Goal: Task Accomplishment & Management: Complete application form

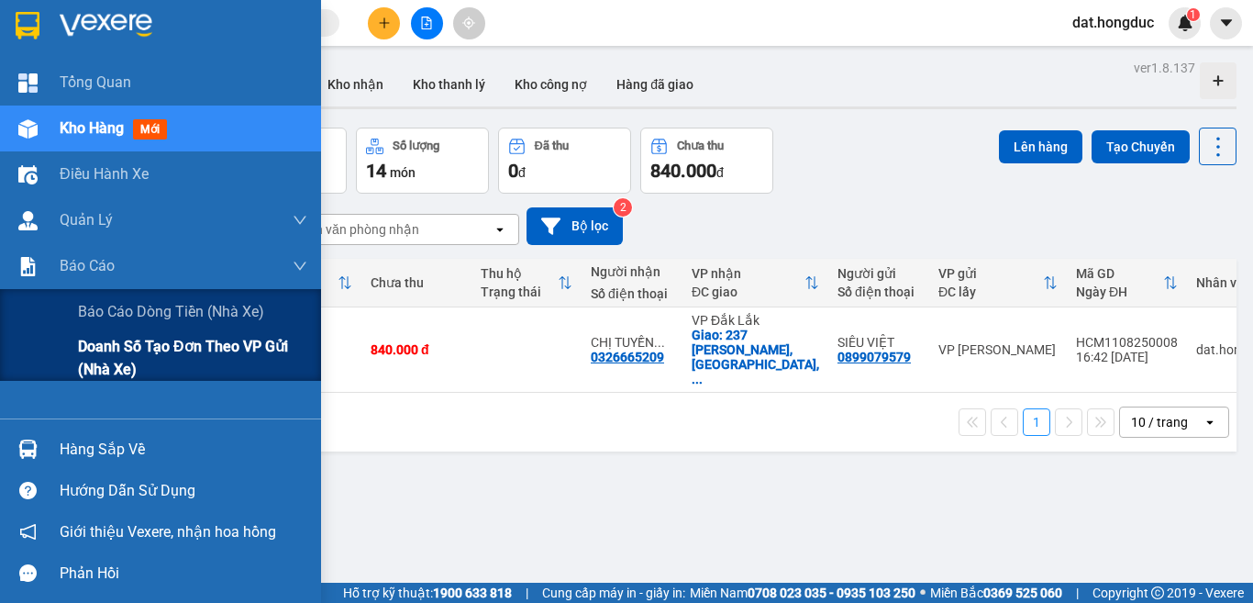
click at [140, 366] on span "Doanh số tạo đơn theo VP gửi (nhà xe)" at bounding box center [192, 358] width 229 height 46
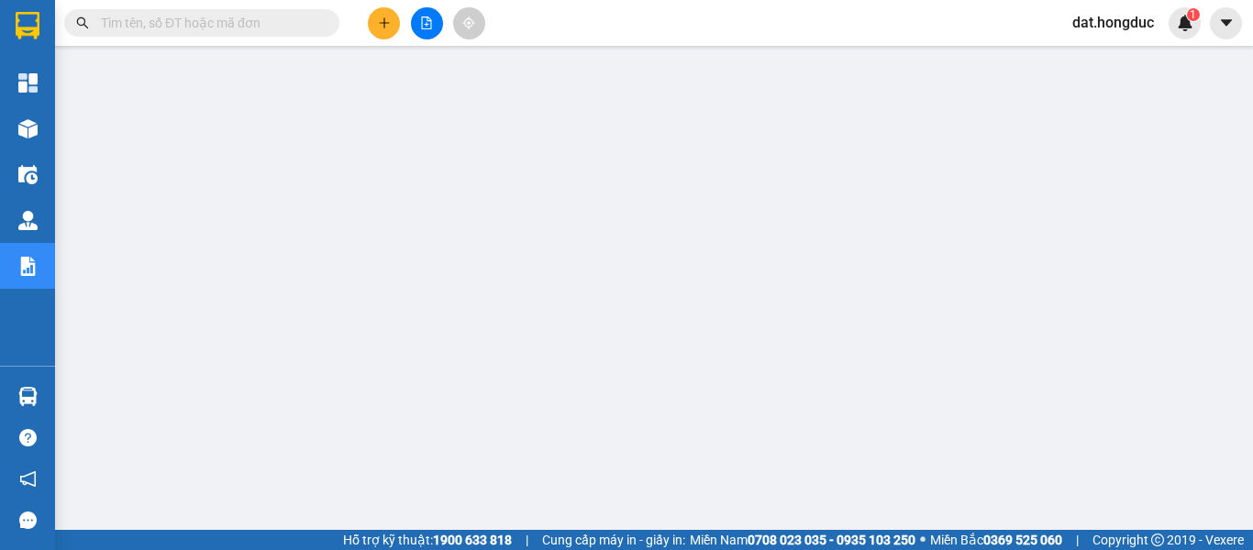
click at [205, 34] on span at bounding box center [201, 23] width 275 height 28
click at [214, 23] on input "text" at bounding box center [209, 23] width 216 height 20
paste input "VPĐL1108250032"
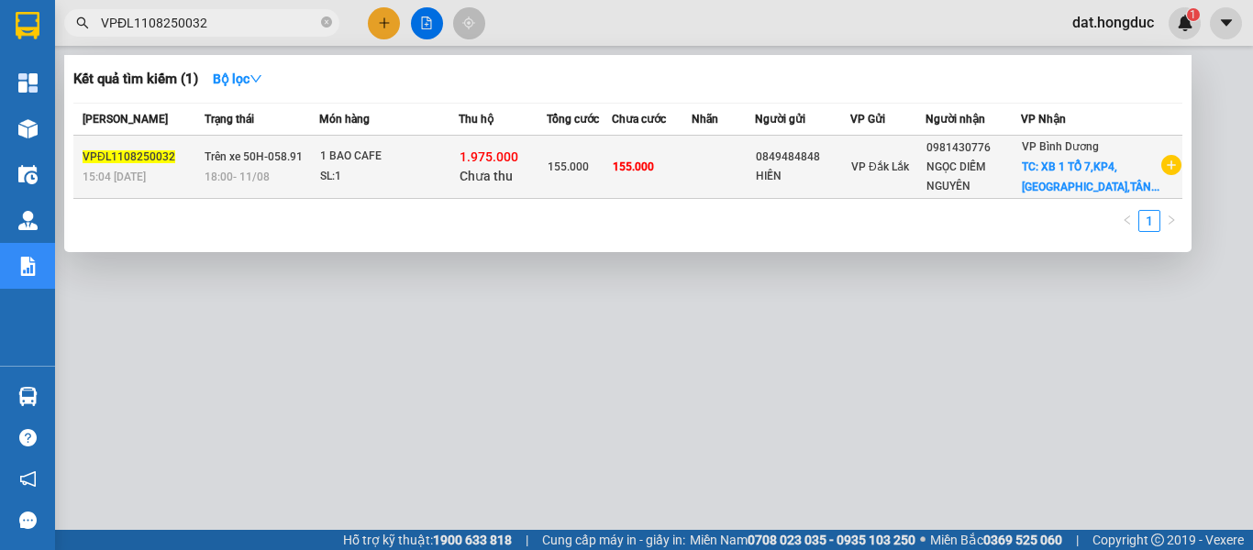
type input "VPĐL1108250032"
click at [223, 183] on span "18:00 [DATE]" at bounding box center [237, 177] width 65 height 13
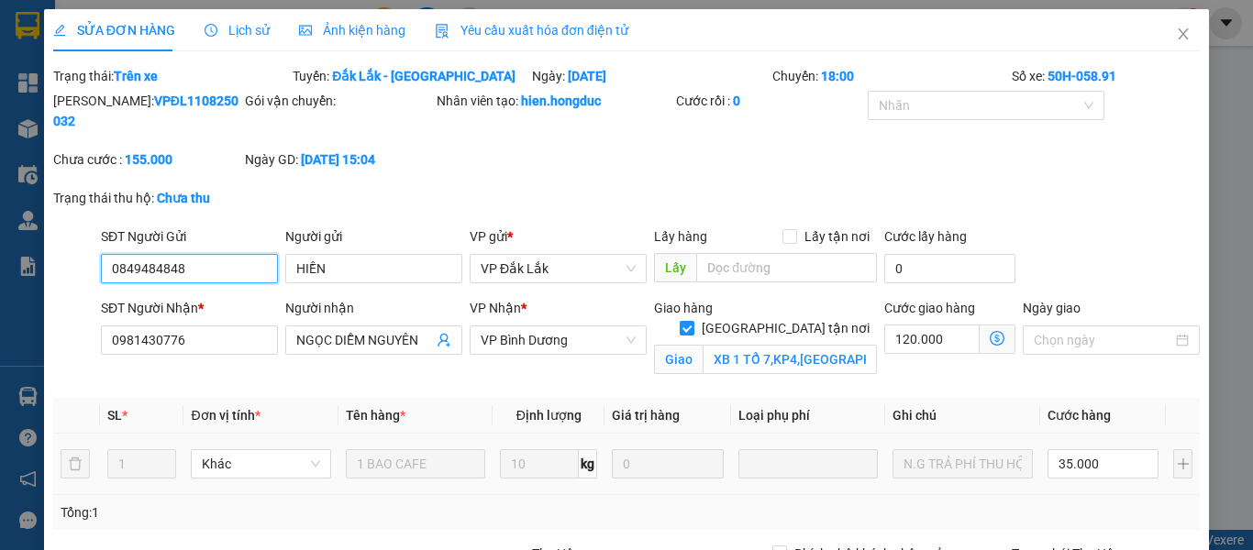
type input "0849484848"
type input "HIỀN"
type input "0981430776"
type input "NGỌC DIỄM NGUYÊN"
checkbox input "true"
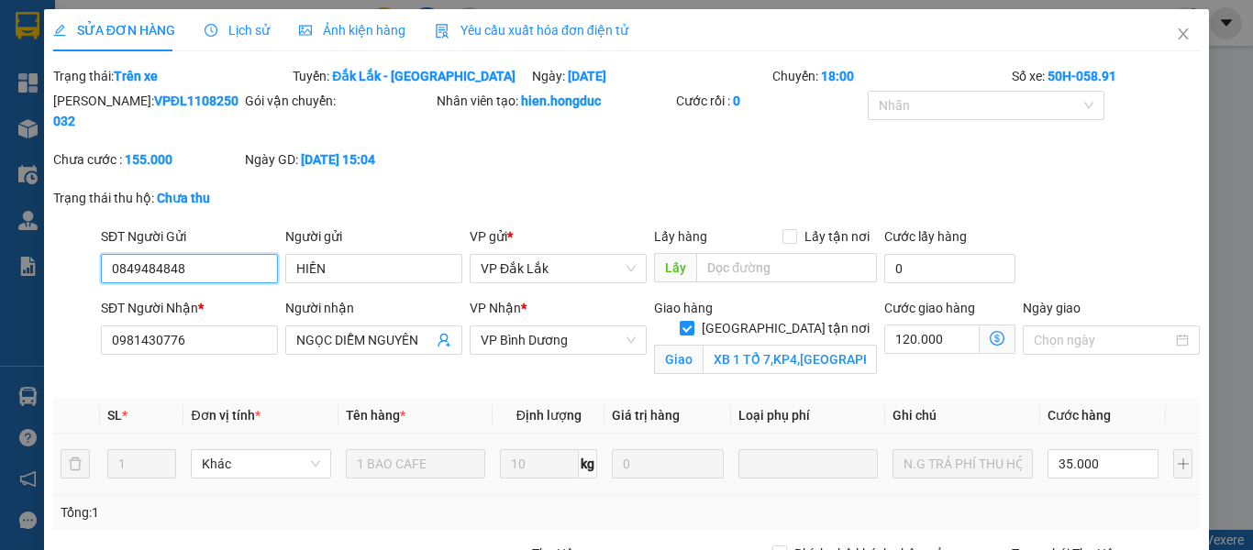
type input "XB 1 TỔ 7,KP4,[GEOGRAPHIC_DATA],[GEOGRAPHIC_DATA]"
type input "155.000"
click at [1176, 37] on icon "close" at bounding box center [1183, 34] width 15 height 15
